Goal: Task Accomplishment & Management: Manage account settings

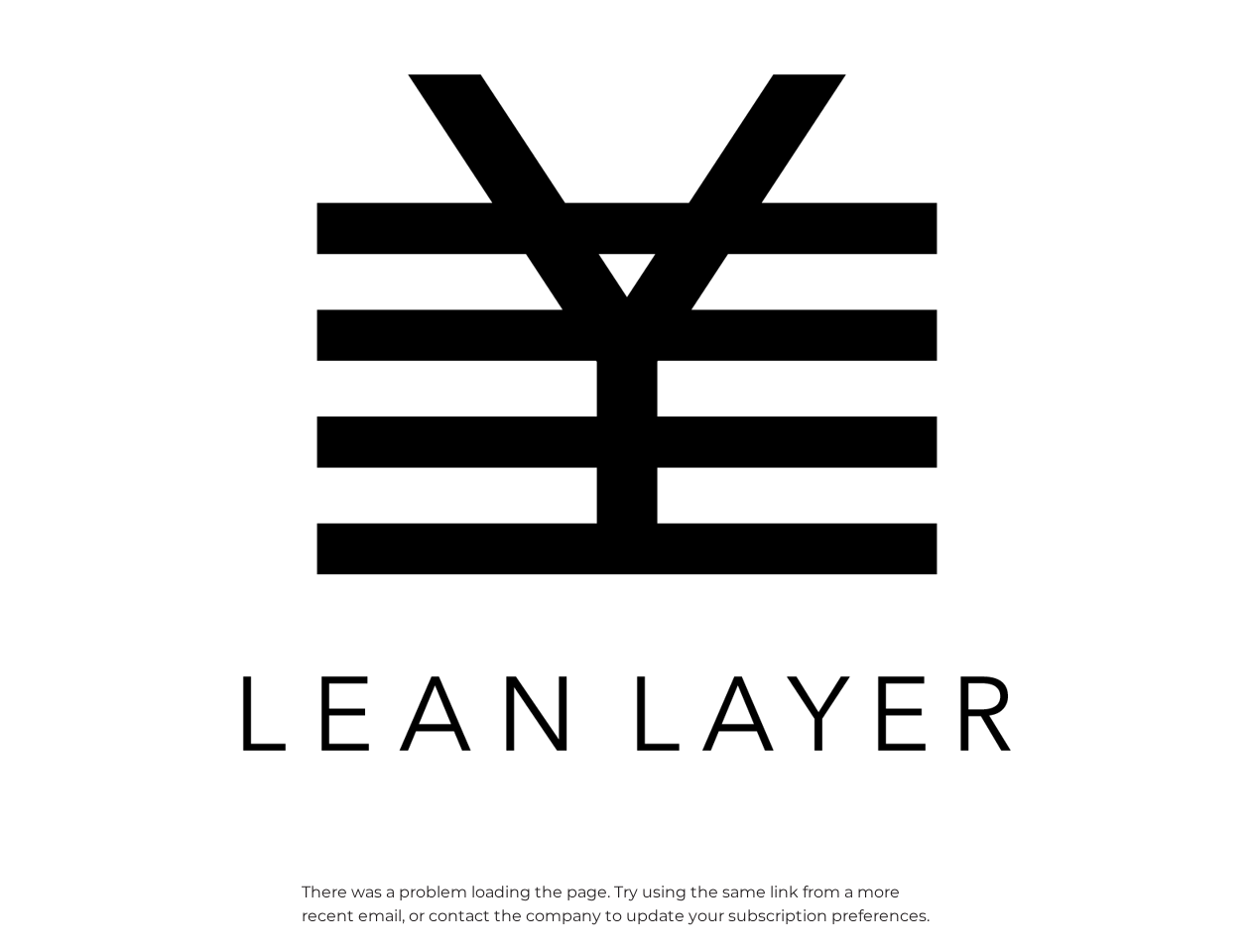
click at [626, 476] on img at bounding box center [626, 413] width 793 height 793
